Goal: Task Accomplishment & Management: Complete application form

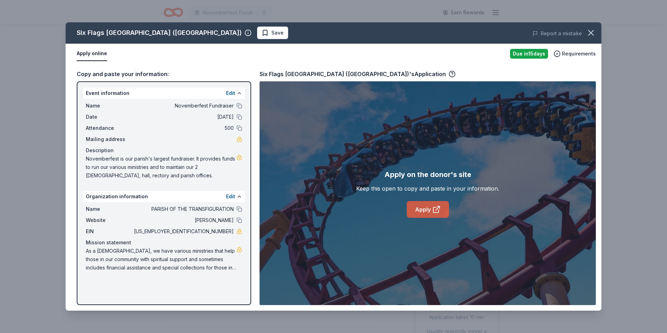
scroll to position [229, 0]
click at [432, 208] on icon at bounding box center [436, 209] width 8 height 8
click at [428, 205] on link "Apply" at bounding box center [428, 209] width 42 height 17
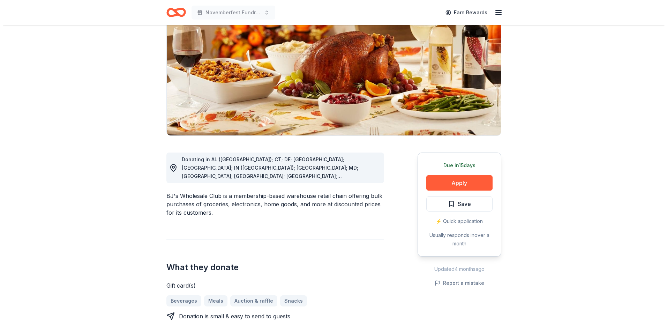
scroll to position [124, 0]
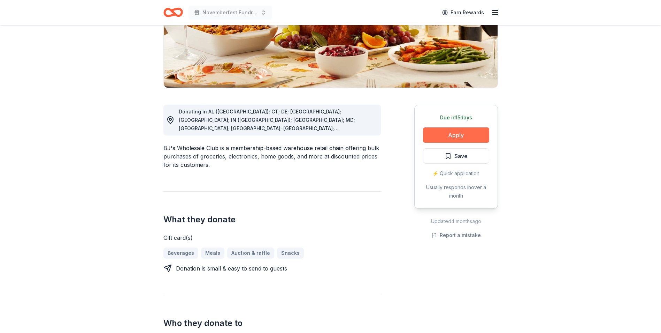
click at [465, 135] on button "Apply" at bounding box center [456, 134] width 66 height 15
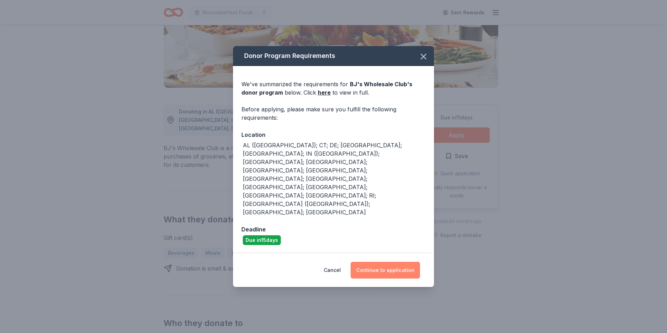
click at [372, 261] on button "Continue to application" at bounding box center [384, 269] width 69 height 17
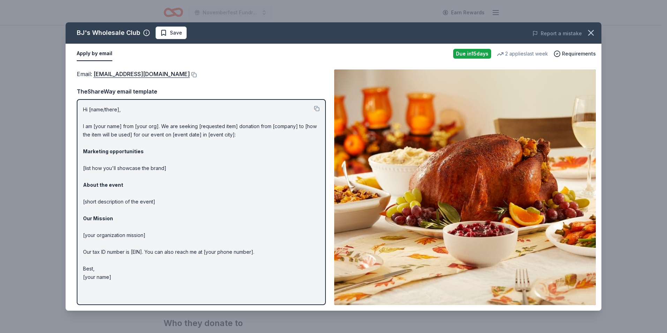
click at [119, 110] on p "Hi [name/there], I am [your name] from [your org]. We are seeking [requested it…" at bounding box center [201, 193] width 236 height 176
click at [121, 140] on p "Hi [name/there], I am [your name] from [your org]. We are seeking [requested it…" at bounding box center [201, 193] width 236 height 176
click at [124, 150] on strong "Marketing opportunities" at bounding box center [113, 151] width 61 height 6
click at [127, 171] on p "Hi [name/there], I am [your name] from [your org]. We are seeking [requested it…" at bounding box center [201, 193] width 236 height 176
click at [92, 53] on button "Apply by email" at bounding box center [95, 53] width 36 height 15
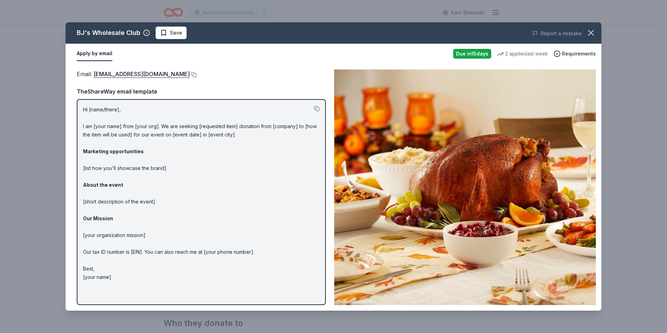
click at [105, 126] on p "Hi [name/there], I am [your name] from [your org]. We are seeking [requested it…" at bounding box center [201, 193] width 236 height 176
click at [317, 109] on button at bounding box center [317, 109] width 6 height 6
drag, startPoint x: 215, startPoint y: 133, endPoint x: 210, endPoint y: 134, distance: 4.5
click at [214, 133] on p "Hi [name/there], I am [your name] from [your org]. We are seeking [requested it…" at bounding box center [201, 193] width 236 height 176
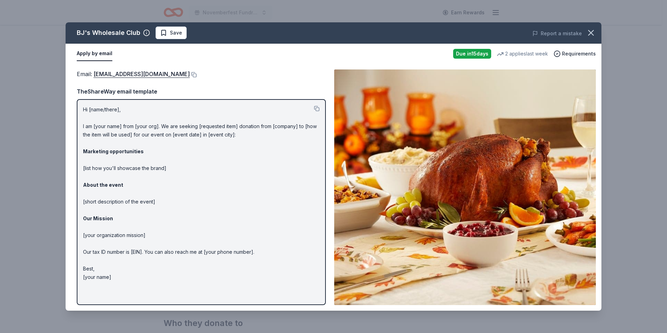
click at [210, 134] on p "Hi [name/there], I am [your name] from [your org]. We are seeking [requested it…" at bounding box center [201, 193] width 236 height 176
click at [213, 134] on p "Hi [name/there], I am [your name] from [your org]. We are seeking [requested it…" at bounding box center [201, 193] width 236 height 176
click at [470, 226] on img at bounding box center [464, 186] width 261 height 235
click at [580, 54] on span "Requirements" at bounding box center [579, 54] width 34 height 8
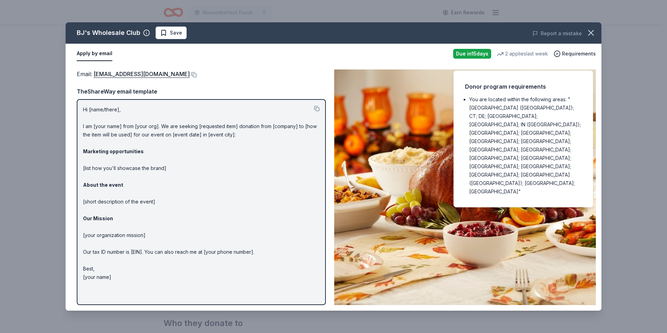
click at [188, 158] on p "Hi [name/there], I am [your name] from [your org]. We are seeking [requested it…" at bounding box center [201, 193] width 236 height 176
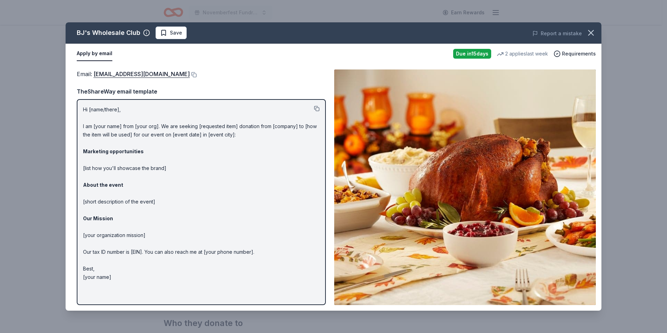
click at [316, 109] on button at bounding box center [317, 109] width 6 height 6
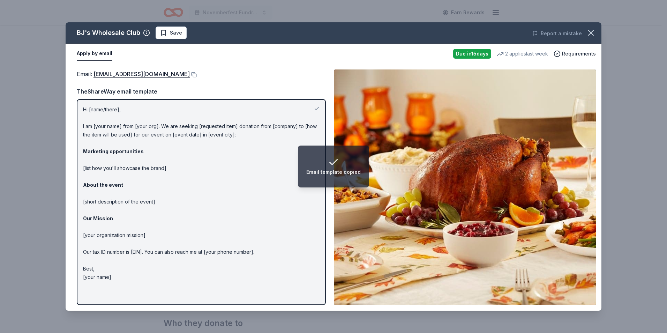
click at [130, 135] on p "Hi [name/there], I am [your name] from [your org]. We are seeking [requested it…" at bounding box center [201, 193] width 236 height 176
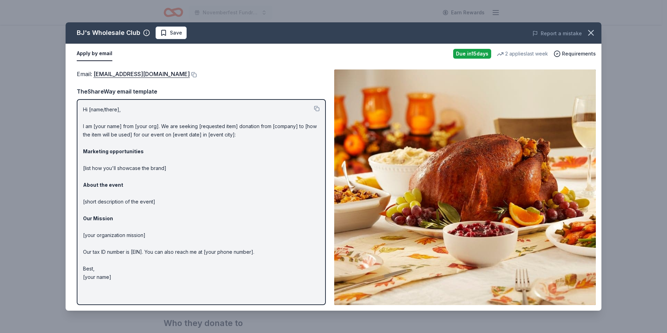
click at [98, 51] on button "Apply by email" at bounding box center [95, 53] width 36 height 15
drag, startPoint x: 93, startPoint y: 75, endPoint x: 144, endPoint y: 77, distance: 51.6
click at [144, 77] on span "Email : community@bjs.com" at bounding box center [133, 73] width 113 height 7
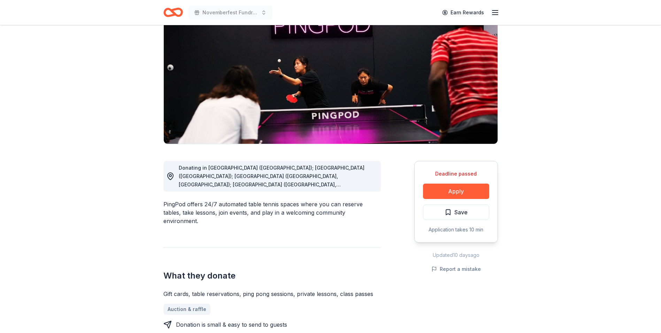
scroll to position [85, 0]
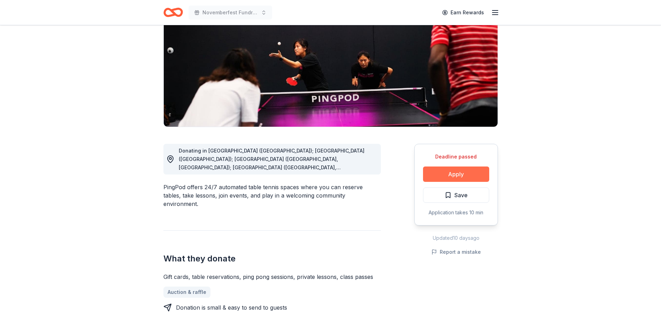
click at [456, 170] on button "Apply" at bounding box center [456, 173] width 66 height 15
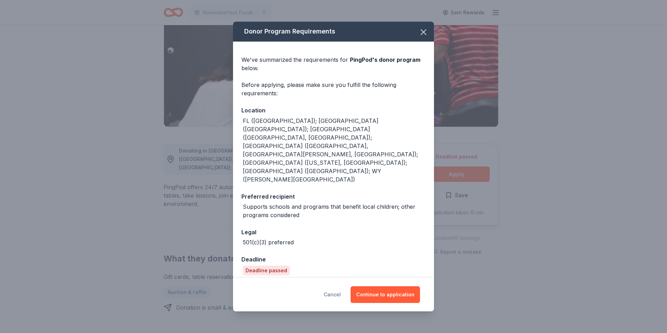
click at [334, 286] on button "Cancel" at bounding box center [332, 294] width 17 height 17
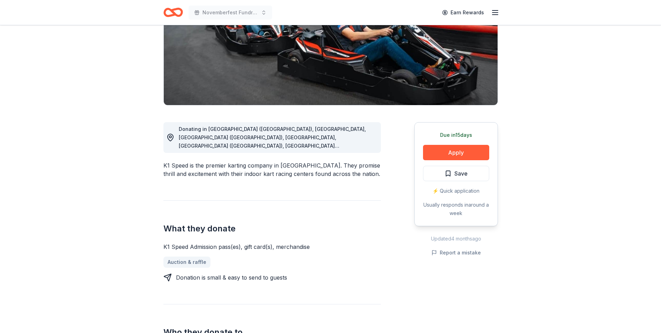
scroll to position [108, 0]
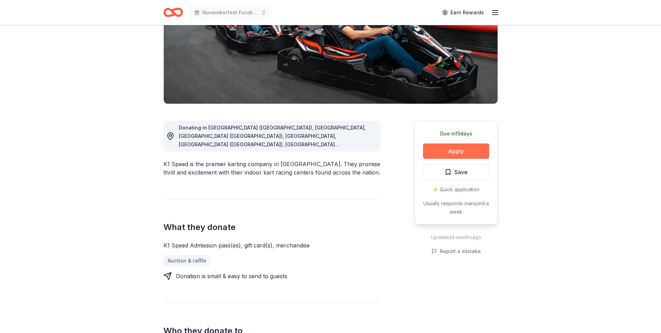
click at [468, 147] on button "Apply" at bounding box center [456, 150] width 66 height 15
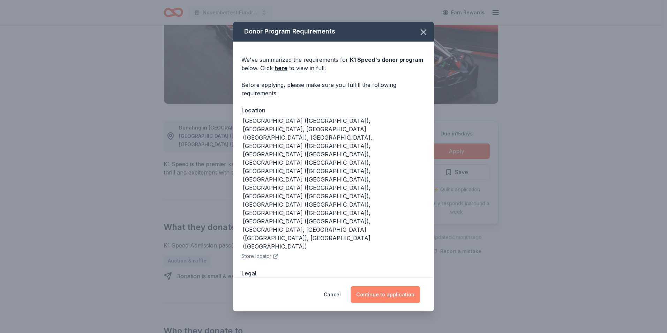
click at [384, 286] on button "Continue to application" at bounding box center [384, 294] width 69 height 17
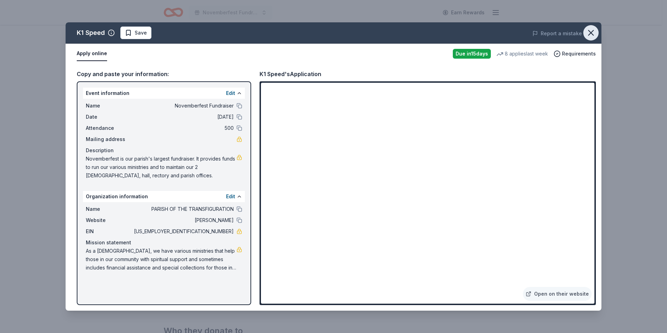
click at [594, 36] on icon "button" at bounding box center [591, 33] width 10 height 10
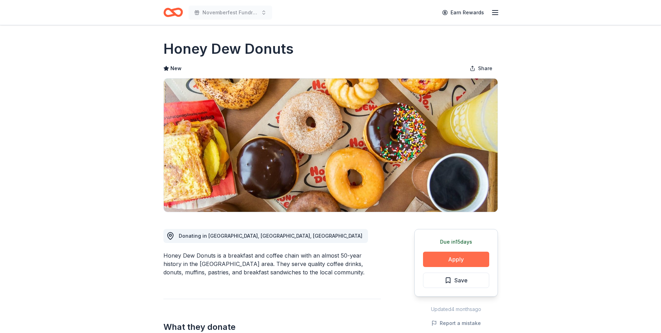
click at [462, 261] on button "Apply" at bounding box center [456, 258] width 66 height 15
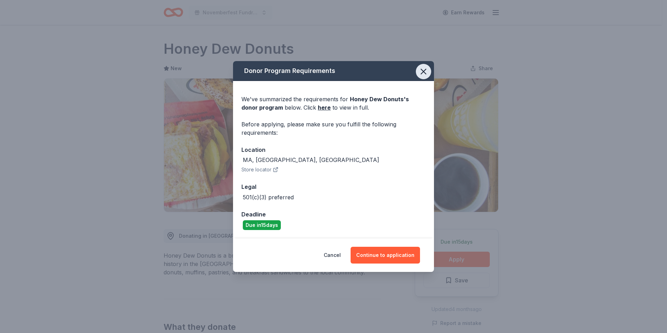
click at [419, 69] on icon "button" at bounding box center [423, 72] width 10 height 10
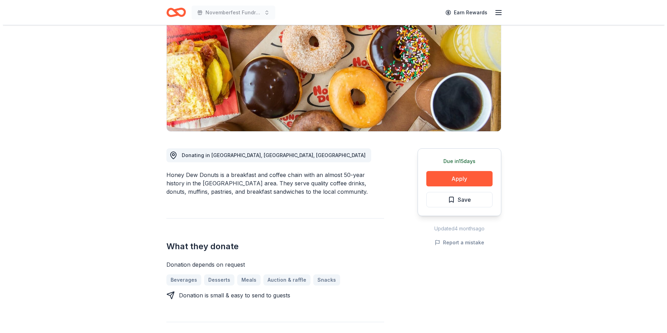
scroll to position [81, 0]
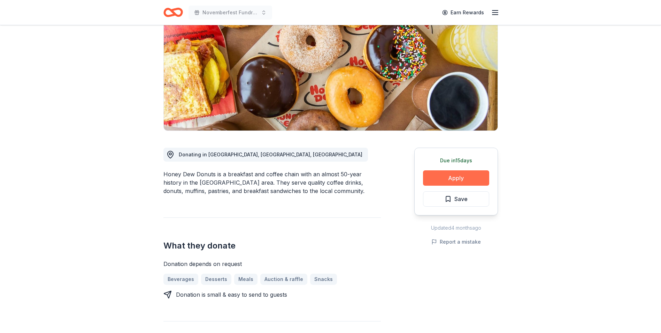
click at [452, 176] on button "Apply" at bounding box center [456, 177] width 66 height 15
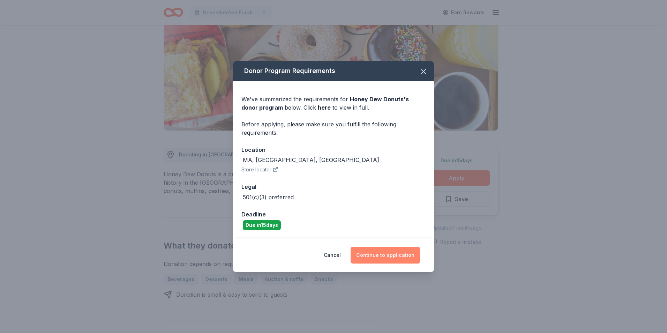
click at [402, 249] on button "Continue to application" at bounding box center [384, 254] width 69 height 17
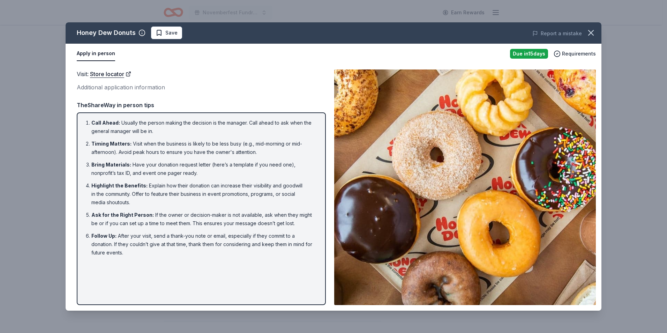
click at [99, 52] on button "Apply in person" at bounding box center [96, 53] width 38 height 15
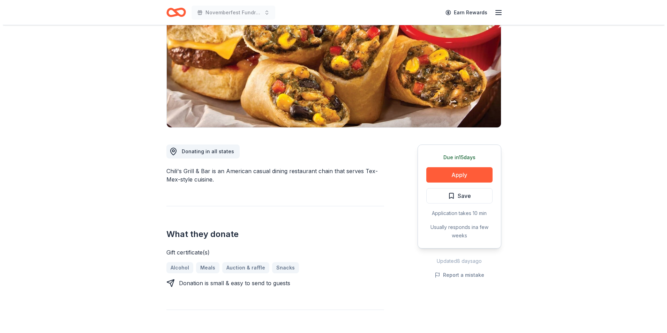
scroll to position [87, 0]
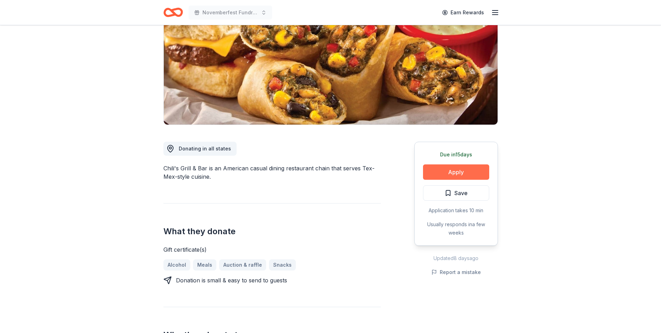
click at [460, 169] on button "Apply" at bounding box center [456, 171] width 66 height 15
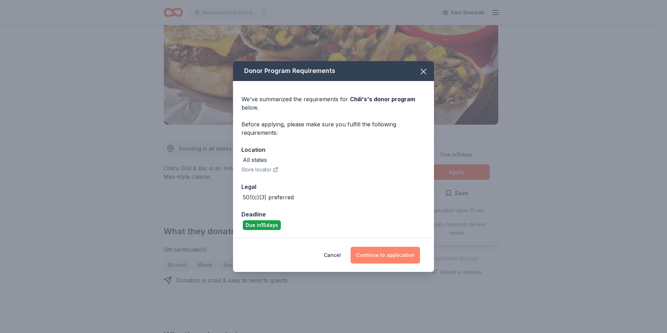
click at [388, 251] on button "Continue to application" at bounding box center [384, 254] width 69 height 17
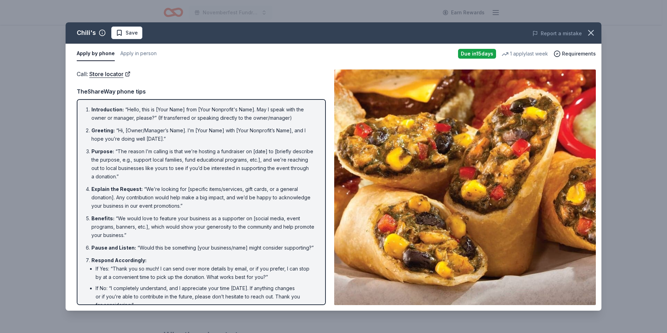
drag, startPoint x: 319, startPoint y: 195, endPoint x: 320, endPoint y: 215, distance: 20.2
click at [320, 215] on div "Introduction : “Hello, this is [Your Name] from [Your Nonprofit's Name]. May I …" at bounding box center [201, 202] width 249 height 206
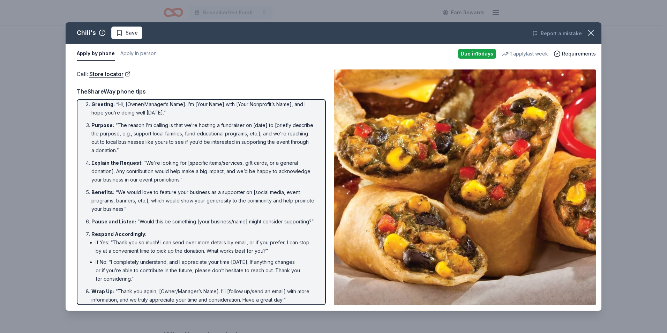
scroll to position [40, 0]
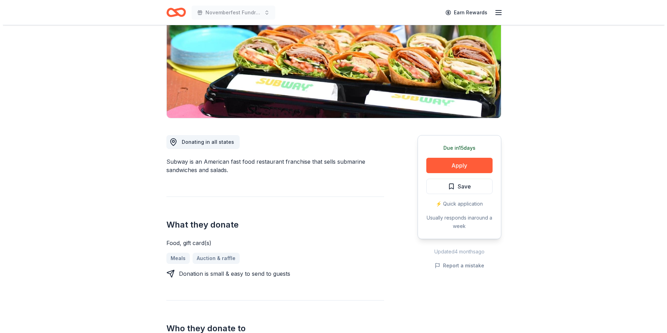
scroll to position [106, 0]
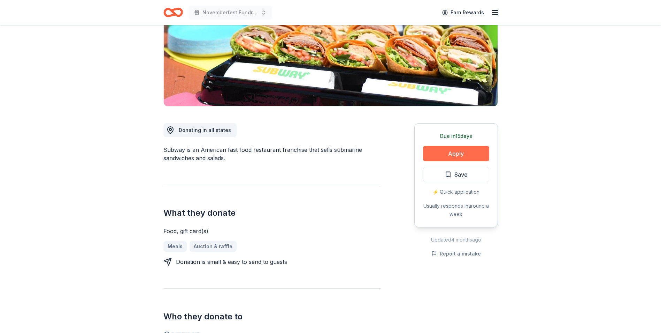
click at [448, 154] on button "Apply" at bounding box center [456, 153] width 66 height 15
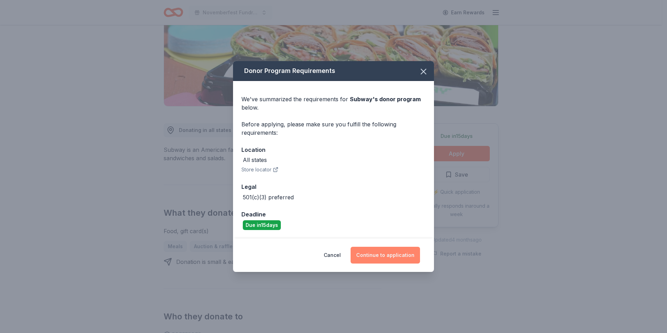
click at [400, 254] on button "Continue to application" at bounding box center [384, 254] width 69 height 17
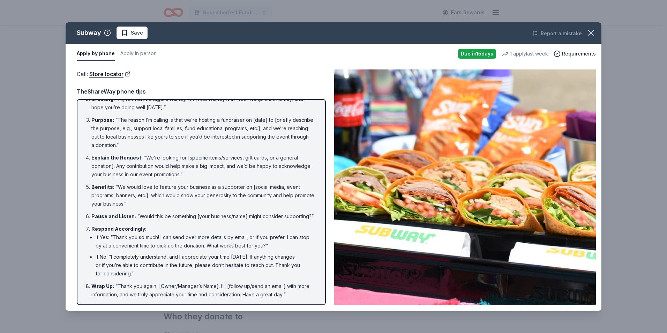
scroll to position [0, 0]
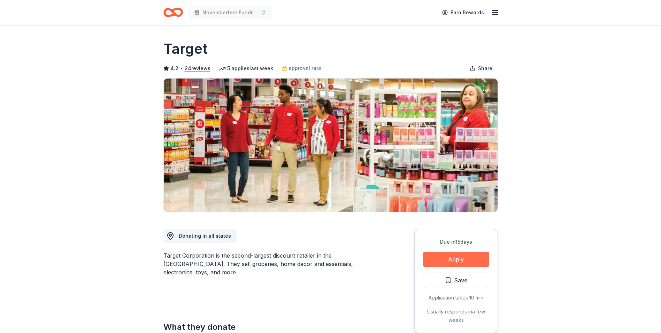
click at [459, 258] on button "Apply" at bounding box center [456, 258] width 66 height 15
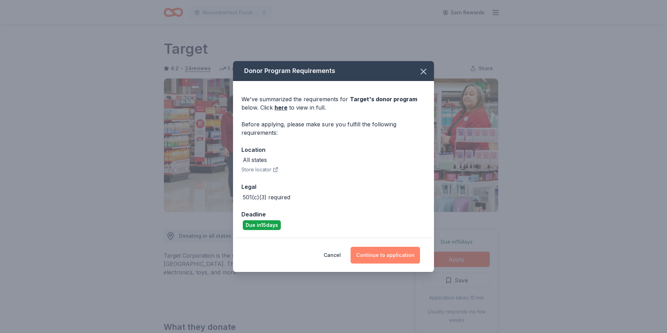
click at [400, 256] on button "Continue to application" at bounding box center [384, 254] width 69 height 17
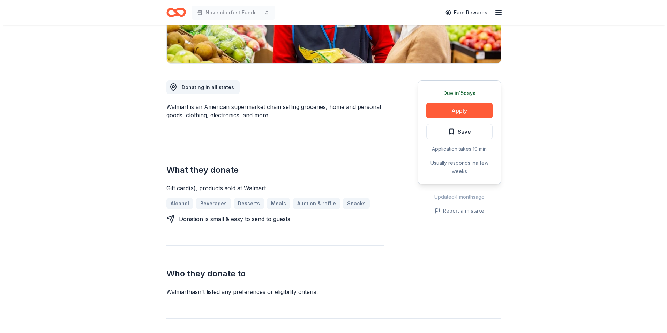
scroll to position [167, 0]
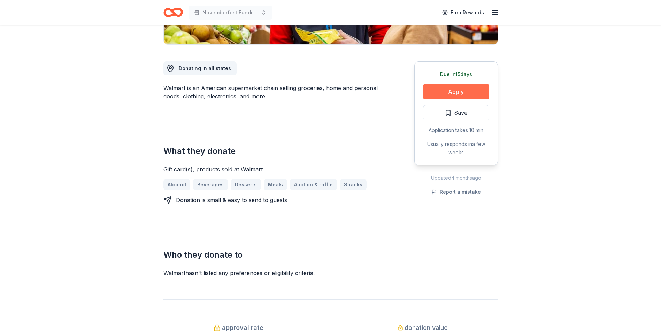
click at [455, 90] on button "Apply" at bounding box center [456, 91] width 66 height 15
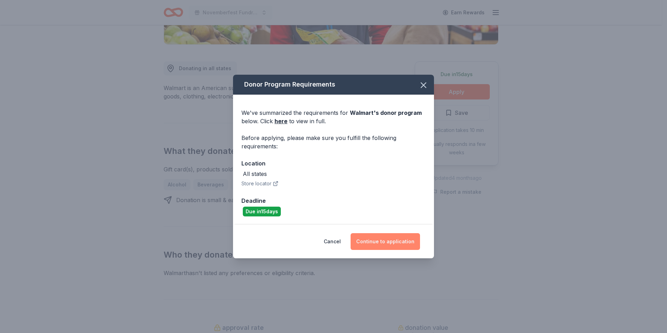
click at [385, 243] on button "Continue to application" at bounding box center [384, 241] width 69 height 17
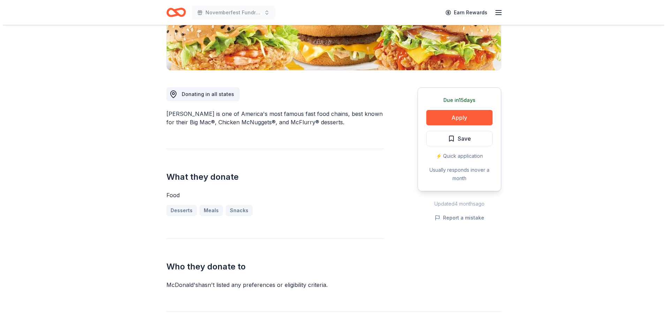
scroll to position [145, 0]
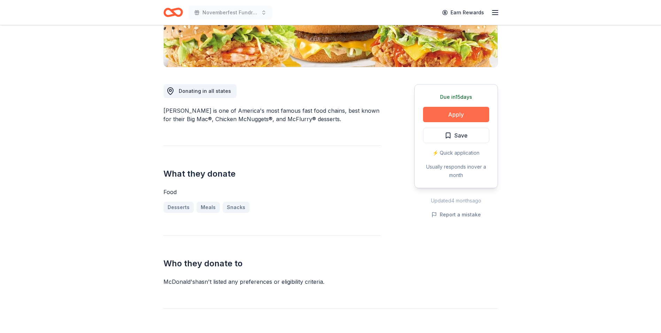
click at [468, 109] on button "Apply" at bounding box center [456, 114] width 66 height 15
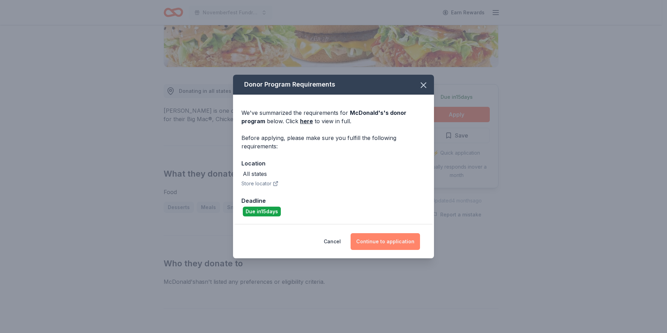
click at [383, 241] on button "Continue to application" at bounding box center [384, 241] width 69 height 17
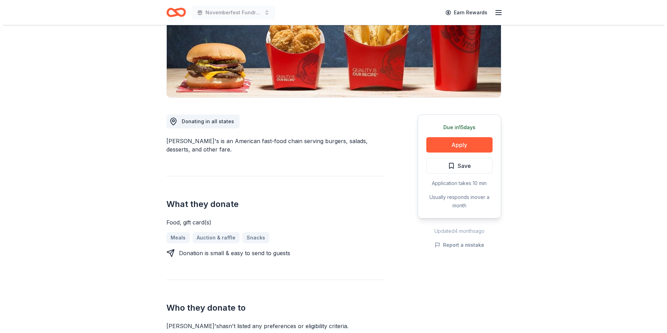
scroll to position [132, 0]
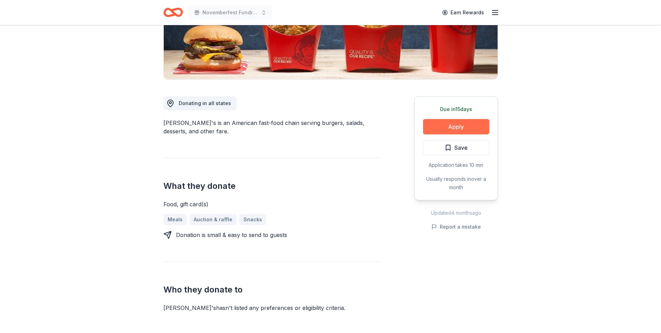
click at [460, 127] on button "Apply" at bounding box center [456, 126] width 66 height 15
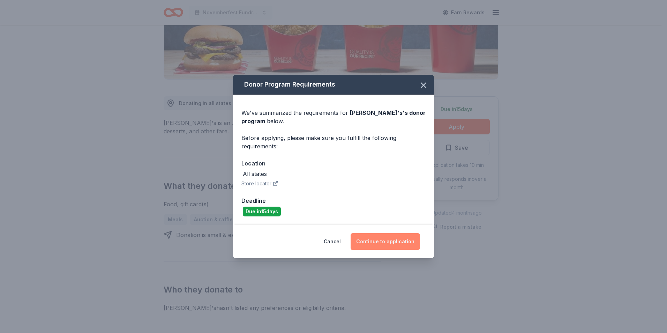
click at [399, 240] on button "Continue to application" at bounding box center [384, 241] width 69 height 17
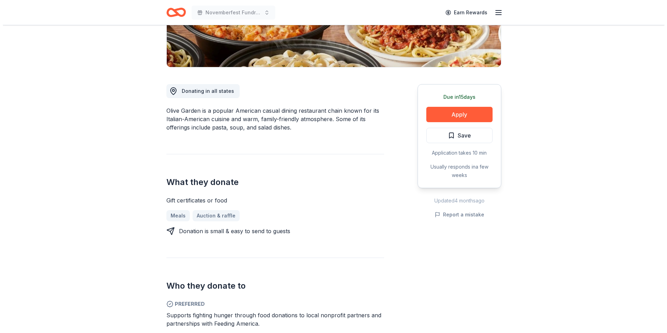
scroll to position [146, 0]
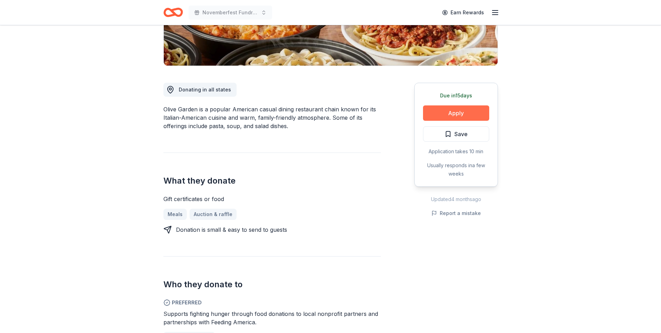
click at [470, 114] on button "Apply" at bounding box center [456, 112] width 66 height 15
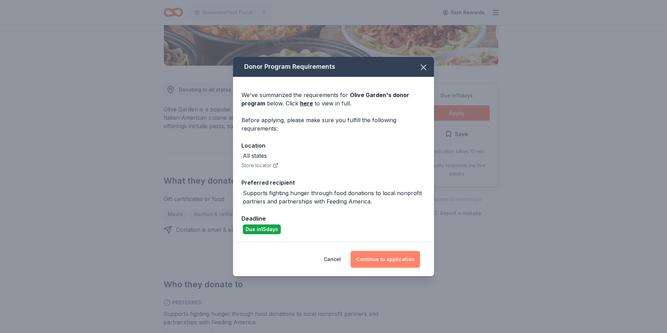
click at [377, 256] on button "Continue to application" at bounding box center [384, 259] width 69 height 17
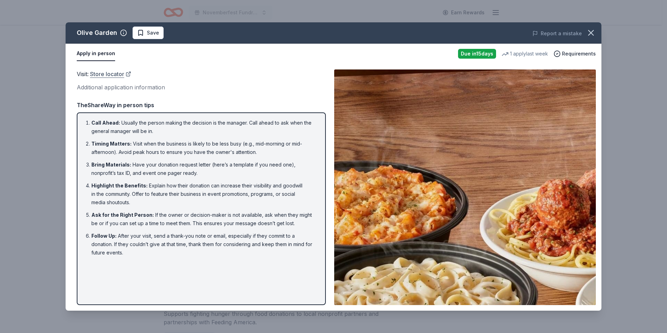
click at [106, 74] on link "Store locator" at bounding box center [110, 73] width 41 height 9
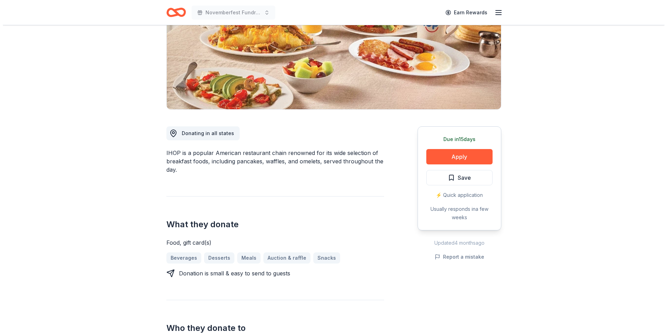
scroll to position [105, 0]
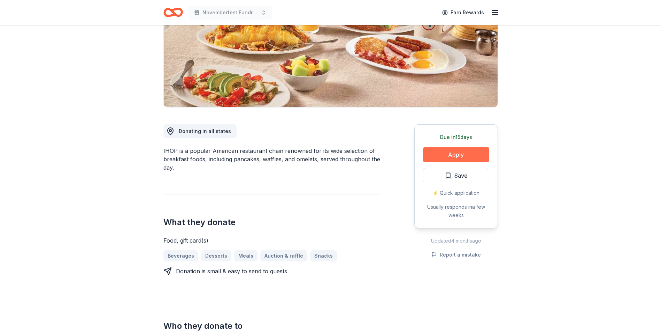
click at [451, 155] on button "Apply" at bounding box center [456, 154] width 66 height 15
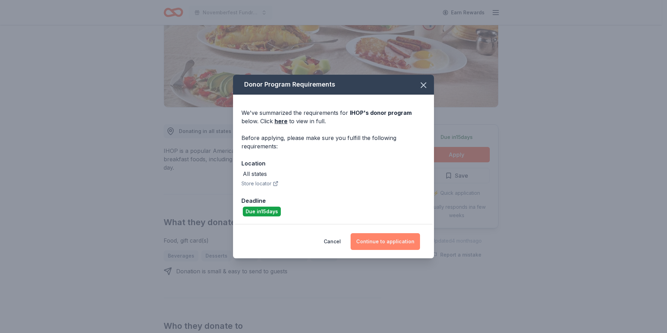
click at [382, 238] on button "Continue to application" at bounding box center [384, 241] width 69 height 17
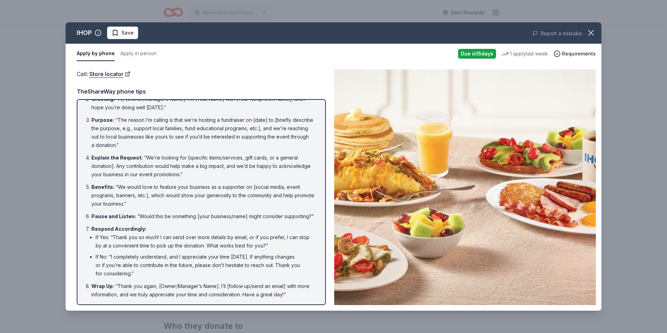
scroll to position [0, 0]
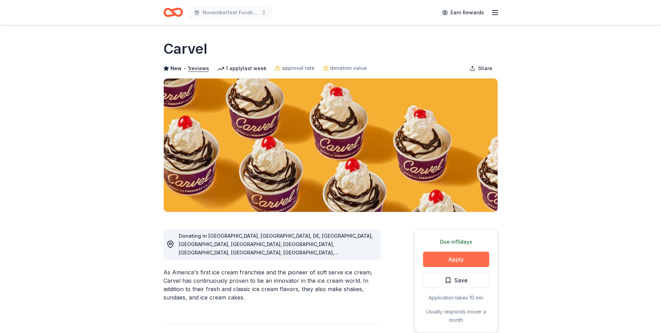
click at [438, 254] on button "Apply" at bounding box center [456, 258] width 66 height 15
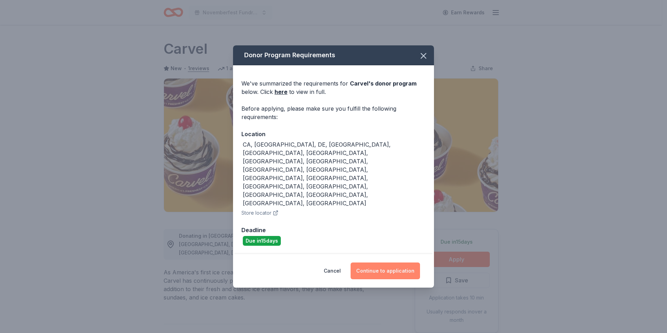
click at [406, 262] on button "Continue to application" at bounding box center [384, 270] width 69 height 17
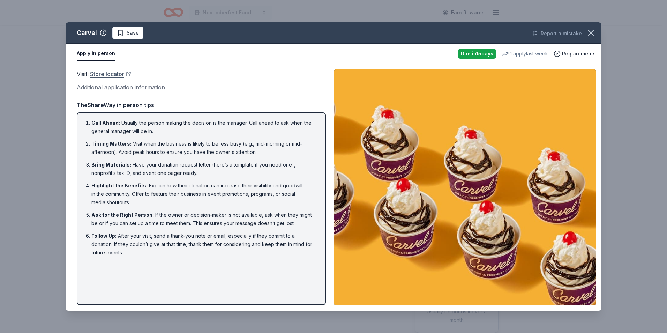
click at [117, 73] on link "Store locator" at bounding box center [110, 73] width 41 height 9
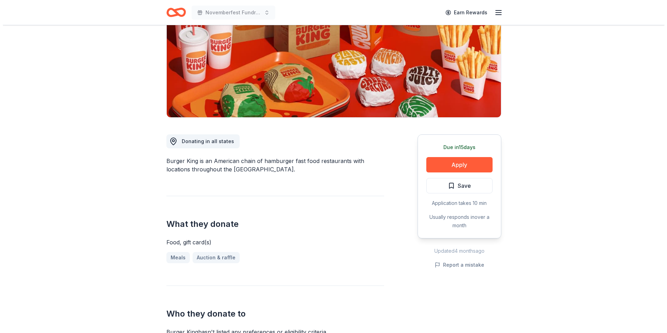
scroll to position [96, 0]
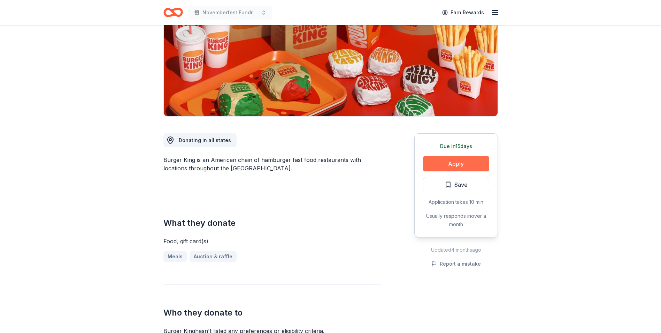
click at [460, 162] on button "Apply" at bounding box center [456, 163] width 66 height 15
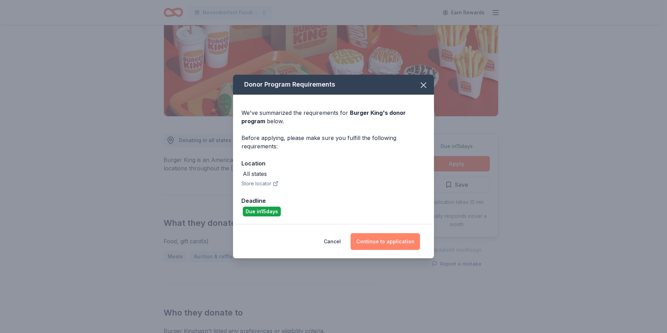
click at [388, 239] on button "Continue to application" at bounding box center [384, 241] width 69 height 17
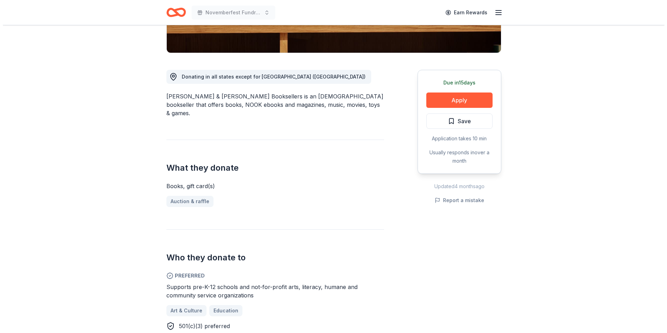
scroll to position [186, 0]
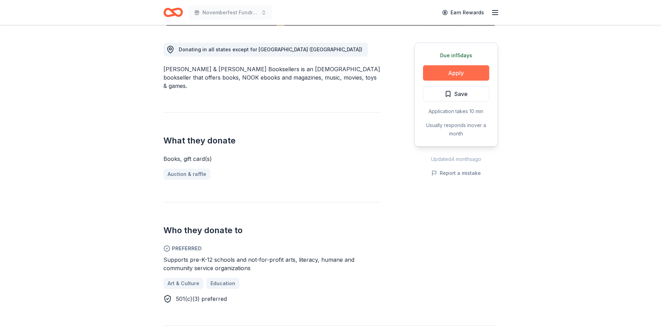
click at [463, 69] on button "Apply" at bounding box center [456, 72] width 66 height 15
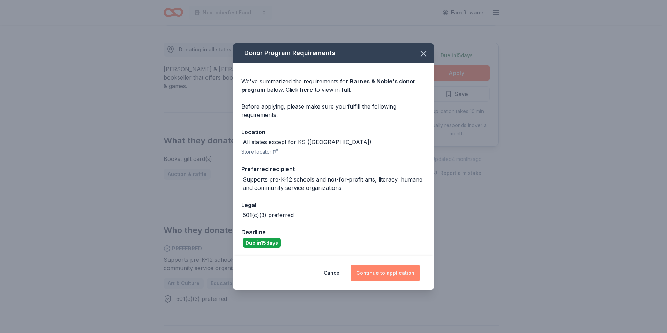
click at [400, 271] on button "Continue to application" at bounding box center [384, 272] width 69 height 17
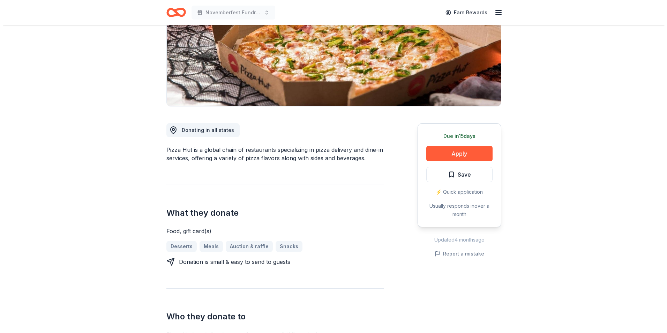
scroll to position [117, 0]
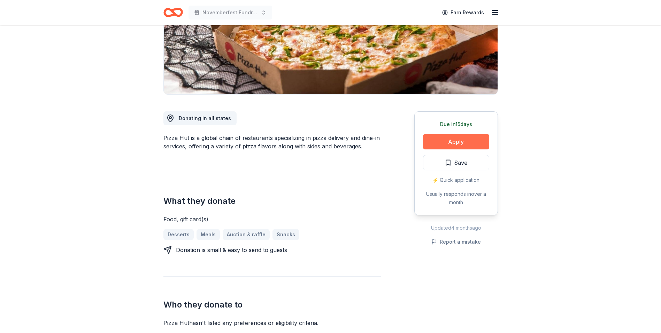
click at [468, 139] on button "Apply" at bounding box center [456, 141] width 66 height 15
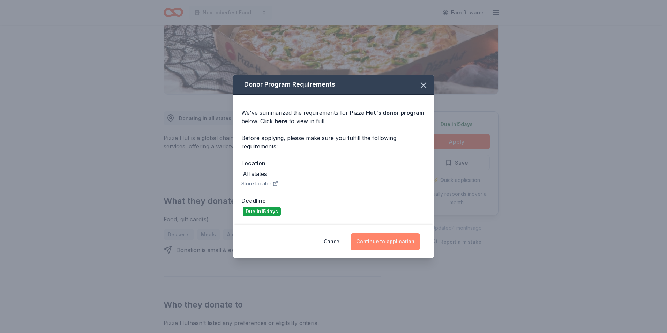
click at [384, 236] on button "Continue to application" at bounding box center [384, 241] width 69 height 17
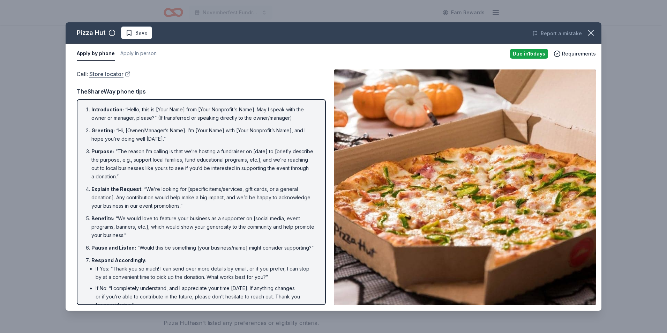
click at [106, 73] on link "Store locator" at bounding box center [109, 73] width 41 height 9
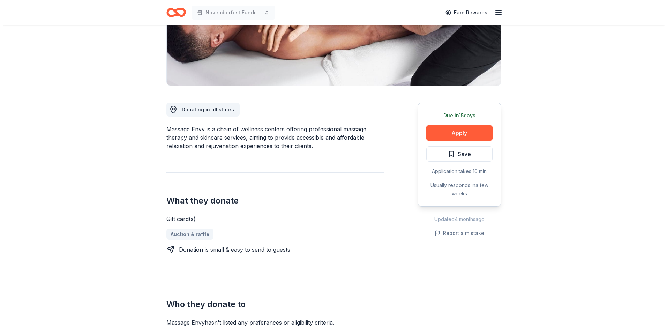
scroll to position [136, 0]
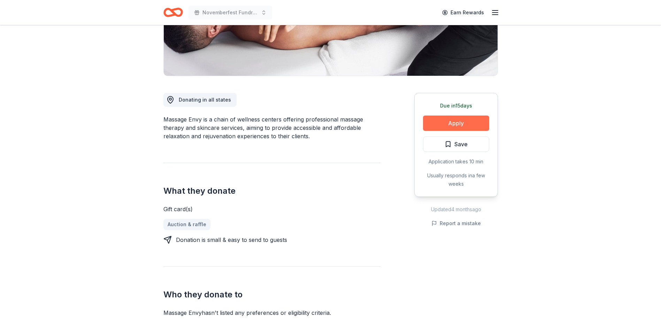
click at [441, 124] on button "Apply" at bounding box center [456, 122] width 66 height 15
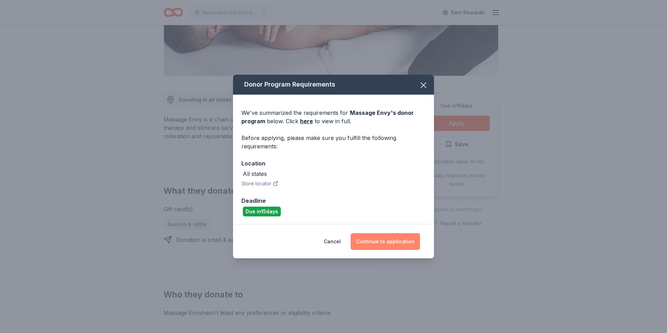
click at [385, 241] on button "Continue to application" at bounding box center [384, 241] width 69 height 17
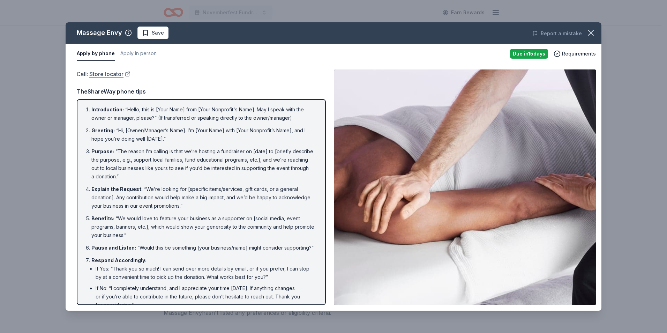
click at [113, 73] on link "Store locator" at bounding box center [109, 73] width 41 height 9
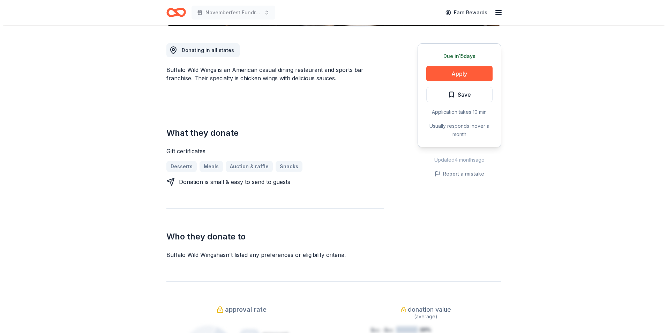
scroll to position [181, 0]
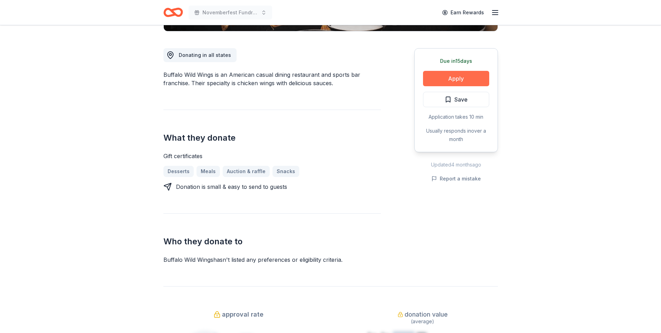
click at [465, 75] on button "Apply" at bounding box center [456, 78] width 66 height 15
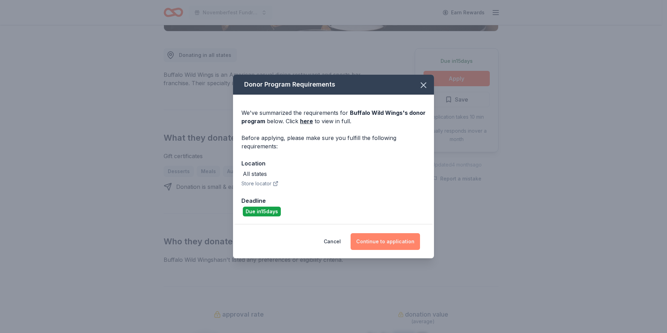
click at [382, 239] on button "Continue to application" at bounding box center [384, 241] width 69 height 17
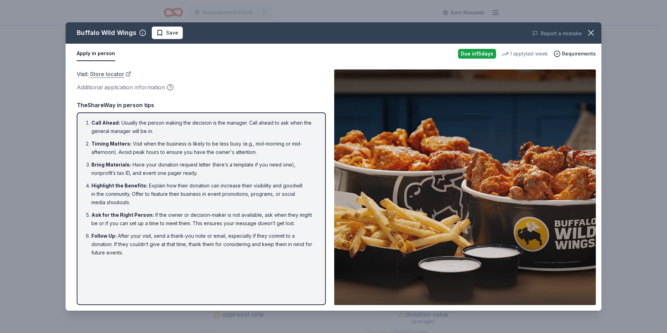
click at [106, 74] on link "Store locator" at bounding box center [110, 73] width 41 height 9
